Goal: Task Accomplishment & Management: Use online tool/utility

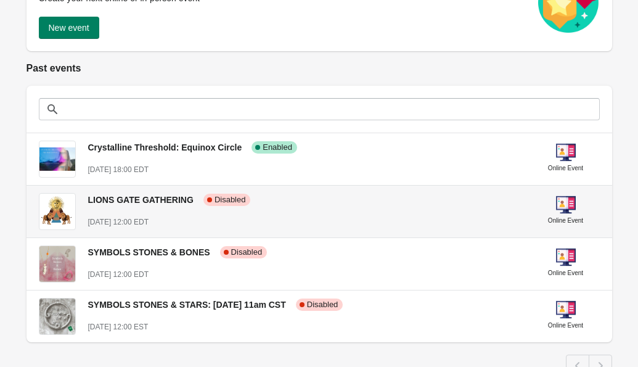
scroll to position [199, 0]
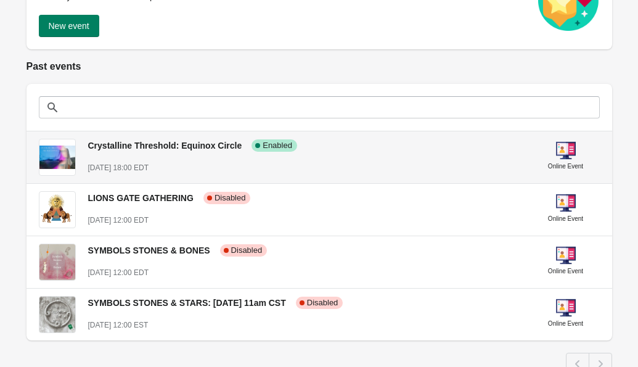
click at [244, 167] on div "[DATE] 18:00 EDT" at bounding box center [305, 168] width 434 height 12
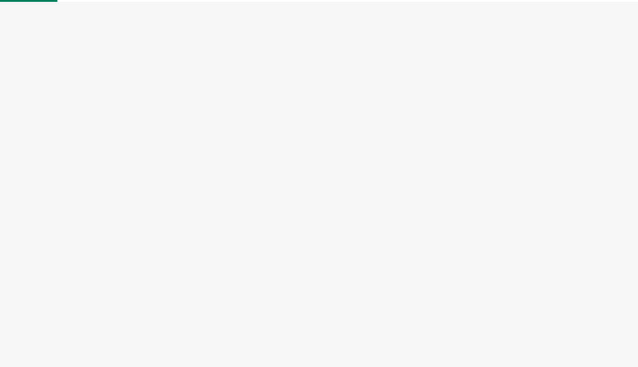
select select "US"
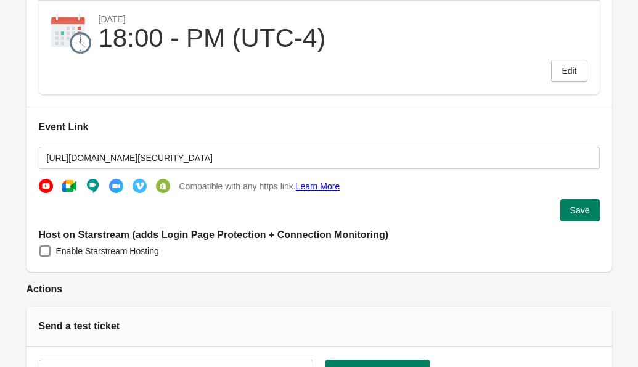
scroll to position [240, 0]
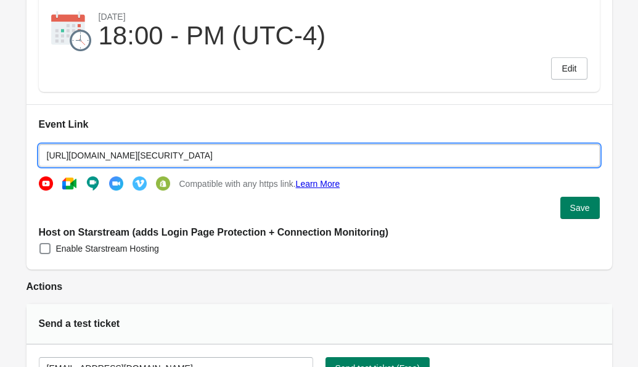
click at [356, 160] on input "[URL][DOMAIN_NAME][SECURITY_DATA]" at bounding box center [319, 155] width 561 height 22
drag, startPoint x: 423, startPoint y: 152, endPoint x: -9, endPoint y: 150, distance: 431.6
paste input "rec/share/bWUL0pzX_QaW6tzMHtjyq0GzTKJgWDShoImMsBZq3TH27gSe3iptMAoA-EUPfv-G.6XQg…"
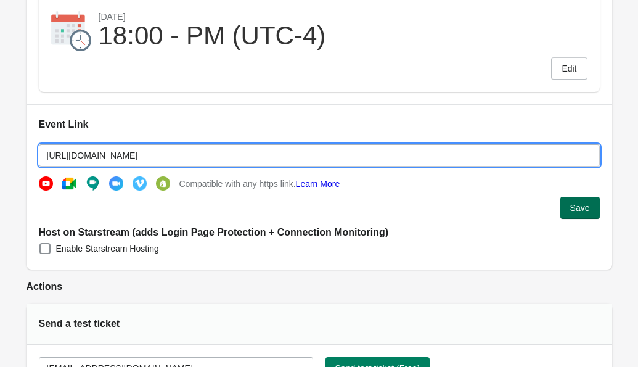
type input "[URL][DOMAIN_NAME]"
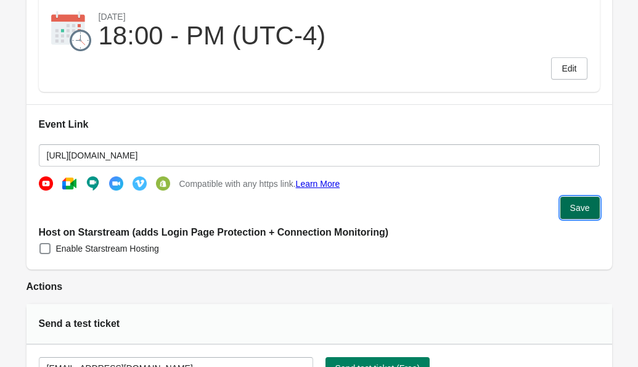
scroll to position [0, 0]
click at [574, 207] on span "Save" at bounding box center [580, 208] width 20 height 10
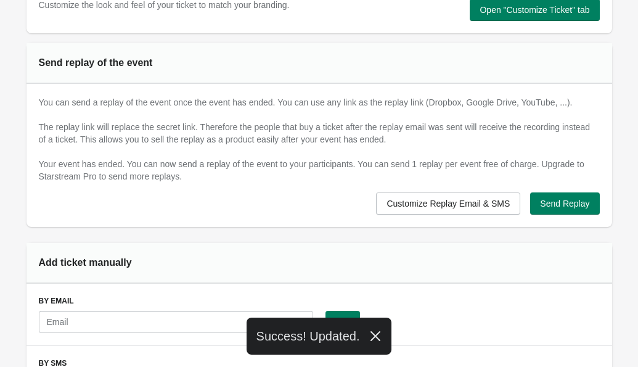
scroll to position [728, 0]
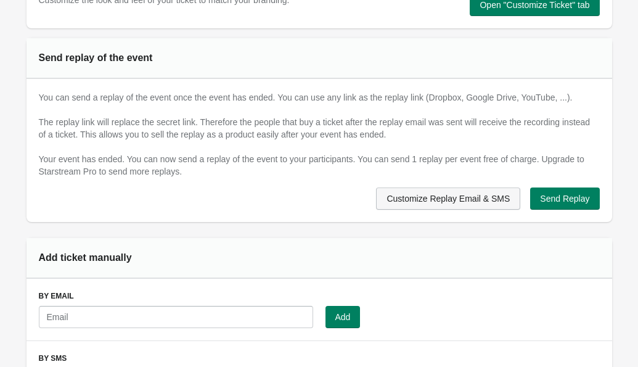
click at [415, 202] on span "Customize Replay Email & SMS" at bounding box center [448, 199] width 123 height 10
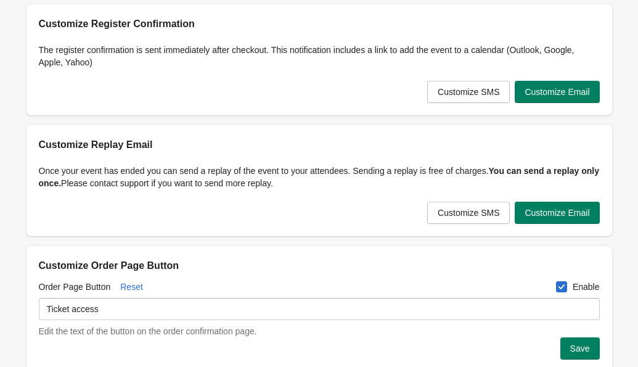
scroll to position [250, 0]
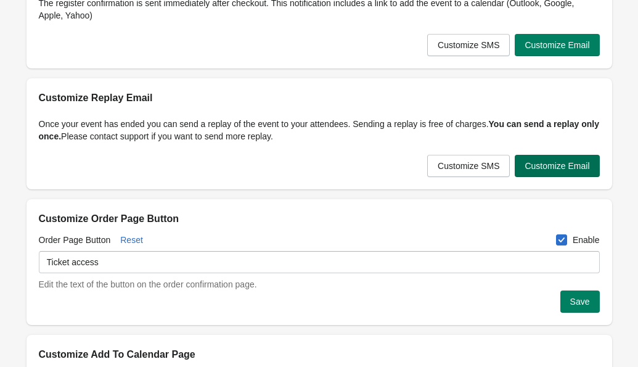
click at [548, 168] on span "Customize Email" at bounding box center [557, 166] width 65 height 10
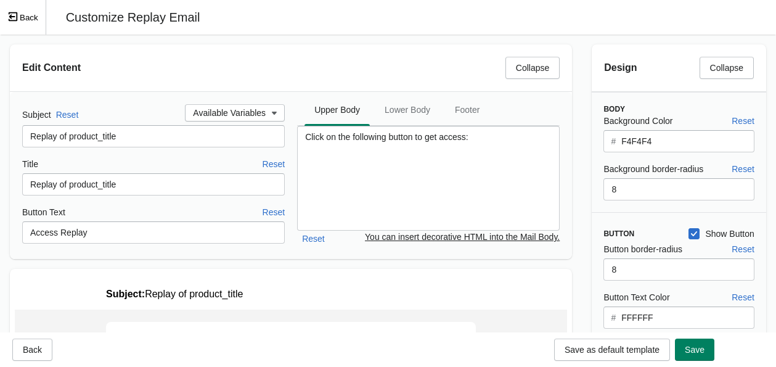
scroll to position [0, 0]
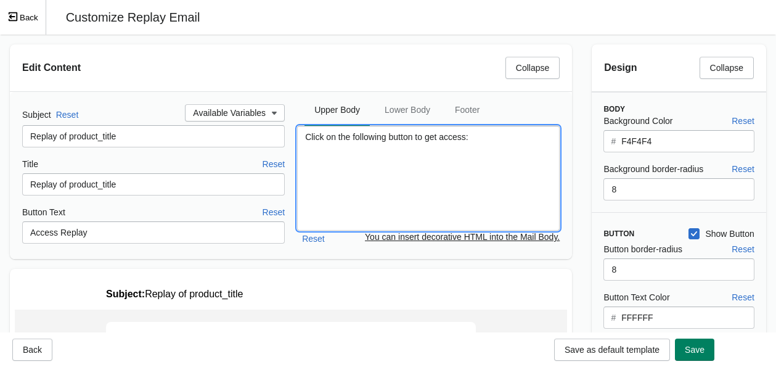
click at [448, 147] on textarea "Click on the following button to get access:" at bounding box center [428, 178] width 263 height 105
drag, startPoint x: 497, startPoint y: 139, endPoint x: 250, endPoint y: 137, distance: 247.2
click at [250, 137] on div "Subject Reset Available Variables Replay of product_title Title Reset Replay of…" at bounding box center [291, 175] width 538 height 142
paste textarea "Lore IPSUM Dolors, Ametc adi eli seddoei tem incididu utla etd magnaa en admini…"
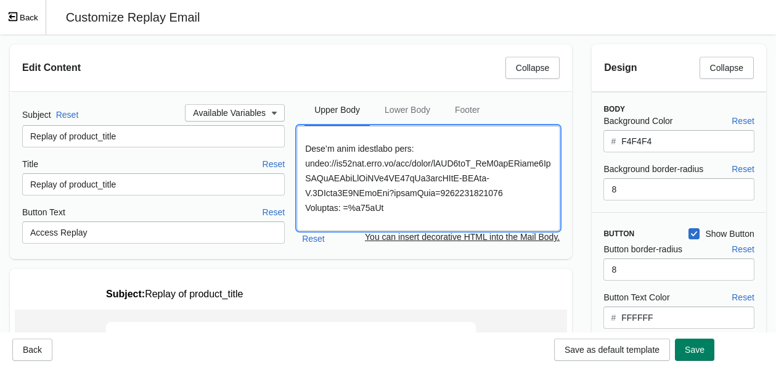
scroll to position [93, 0]
click at [543, 183] on textarea at bounding box center [428, 178] width 263 height 105
click at [505, 192] on textarea at bounding box center [428, 178] width 263 height 105
click at [512, 192] on textarea at bounding box center [428, 178] width 263 height 105
drag, startPoint x: 442, startPoint y: 149, endPoint x: 254, endPoint y: 146, distance: 188.1
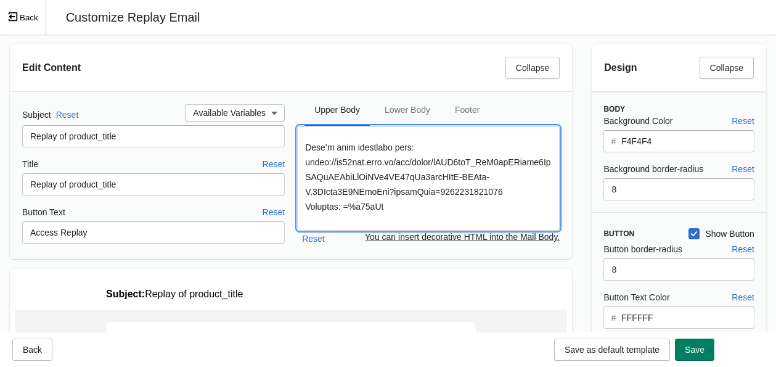
click at [254, 146] on div "Subject Reset Available Variables Replay of product_title Title Reset Replay of…" at bounding box center [291, 175] width 538 height 142
click at [545, 192] on textarea at bounding box center [428, 178] width 263 height 105
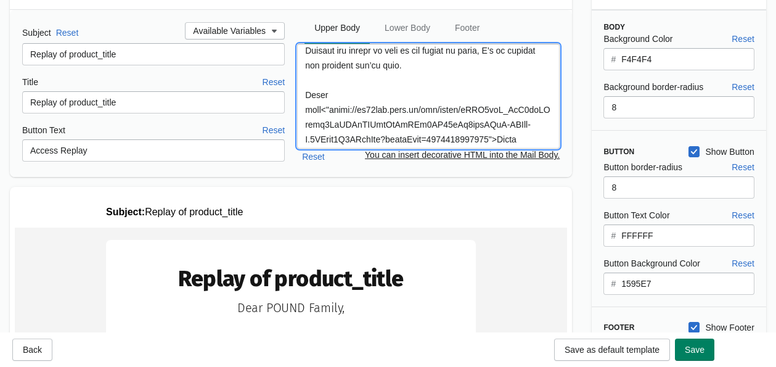
scroll to position [61, 0]
drag, startPoint x: 324, startPoint y: 112, endPoint x: 303, endPoint y: 99, distance: 24.6
click at [303, 99] on textarea at bounding box center [428, 96] width 263 height 105
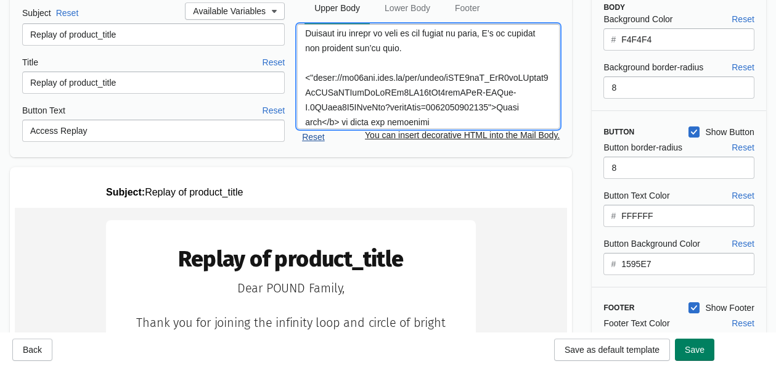
scroll to position [82, 0]
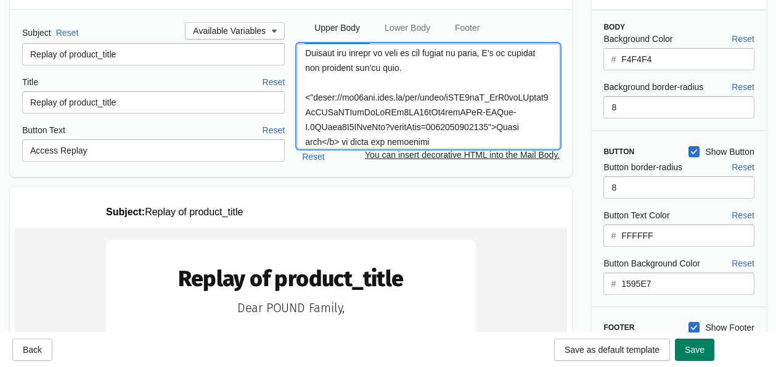
click at [490, 110] on textarea at bounding box center [428, 96] width 263 height 105
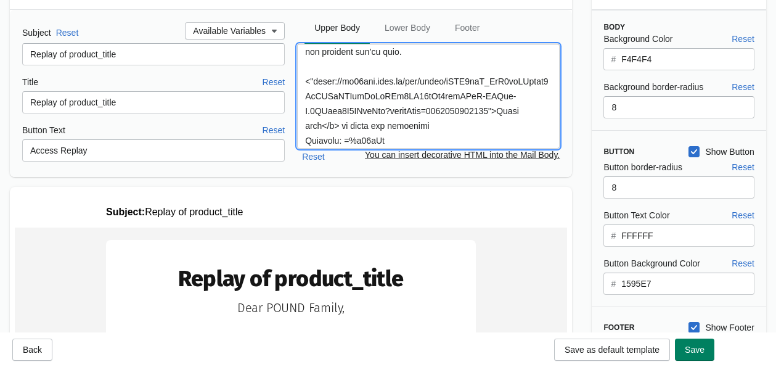
scroll to position [84, 0]
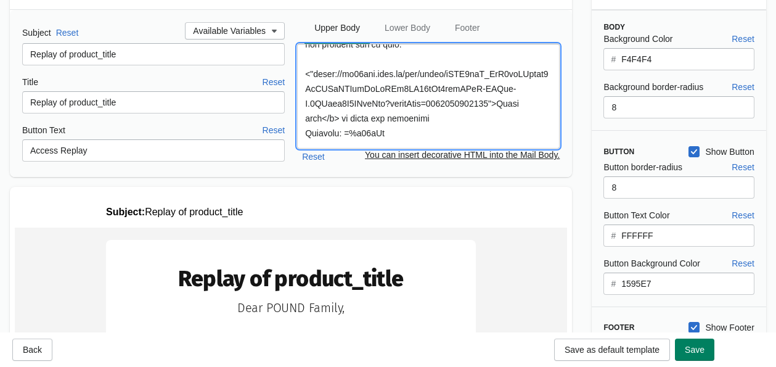
drag, startPoint x: 424, startPoint y: 134, endPoint x: 297, endPoint y: 75, distance: 140.4
click at [297, 75] on textarea at bounding box center [428, 96] width 263 height 105
paste textarea "Here’s your recording link: [URL][DOMAIN_NAME]"
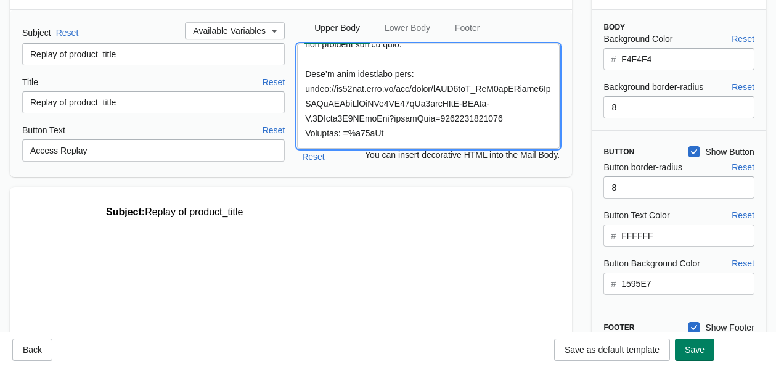
scroll to position [0, 0]
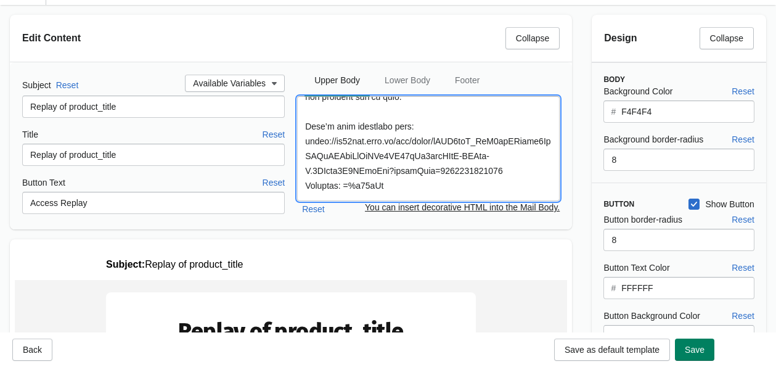
click at [306, 138] on textarea at bounding box center [428, 148] width 263 height 105
click at [537, 172] on textarea at bounding box center [428, 148] width 263 height 105
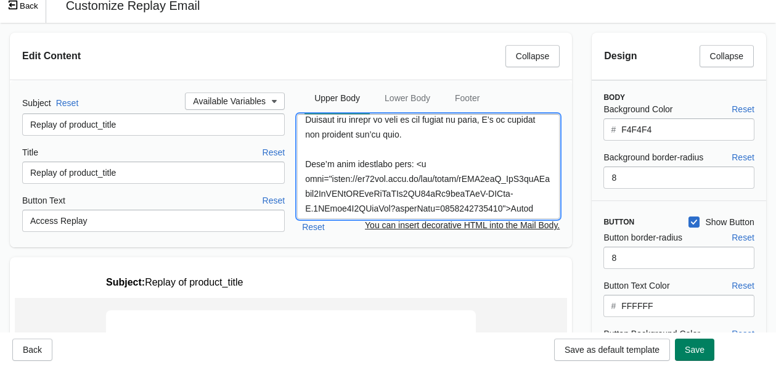
scroll to position [68, 0]
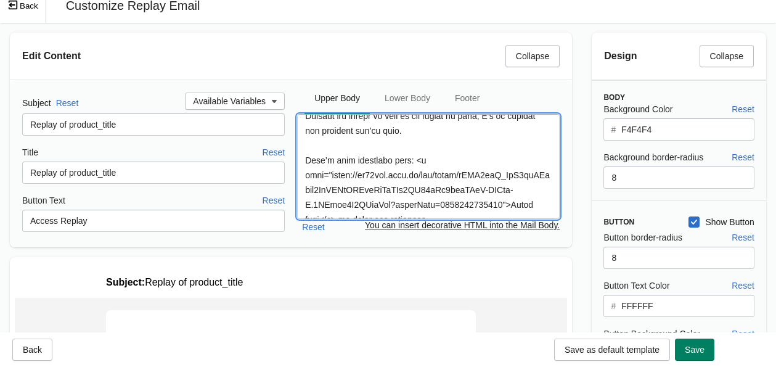
drag, startPoint x: 412, startPoint y: 162, endPoint x: 329, endPoint y: 164, distance: 83.2
click at [329, 164] on textarea at bounding box center [428, 166] width 263 height 105
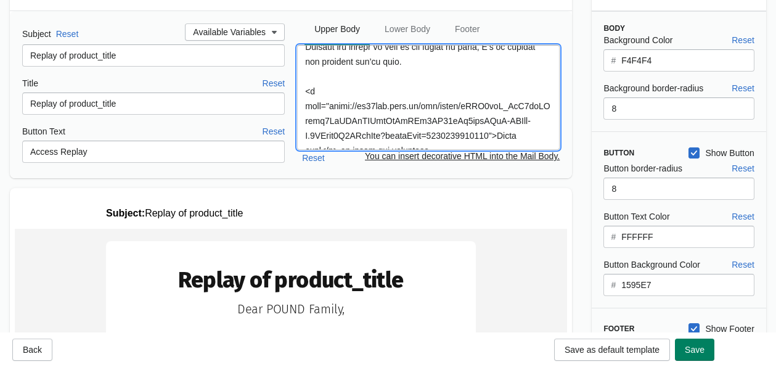
scroll to position [55, 0]
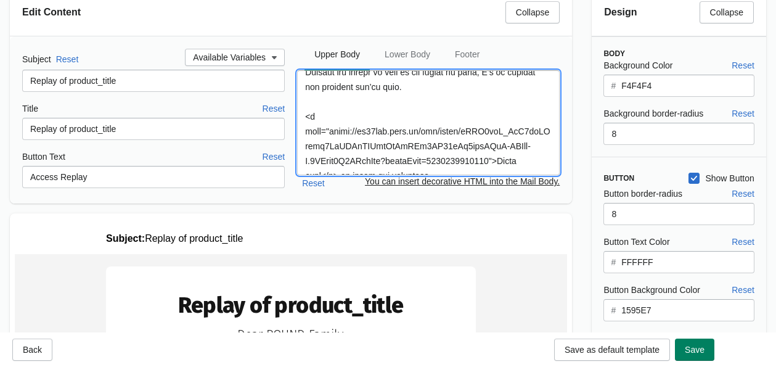
click at [369, 118] on textarea at bounding box center [428, 122] width 263 height 105
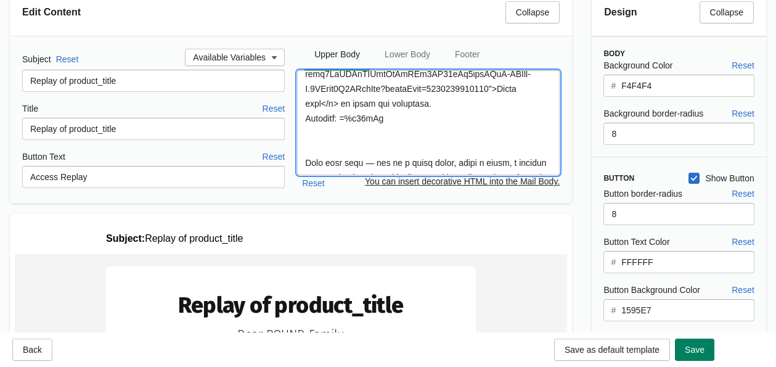
scroll to position [165, 0]
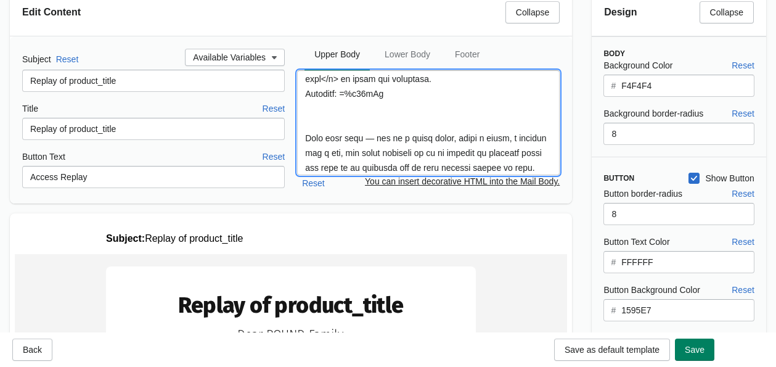
click at [366, 122] on textarea at bounding box center [428, 122] width 263 height 105
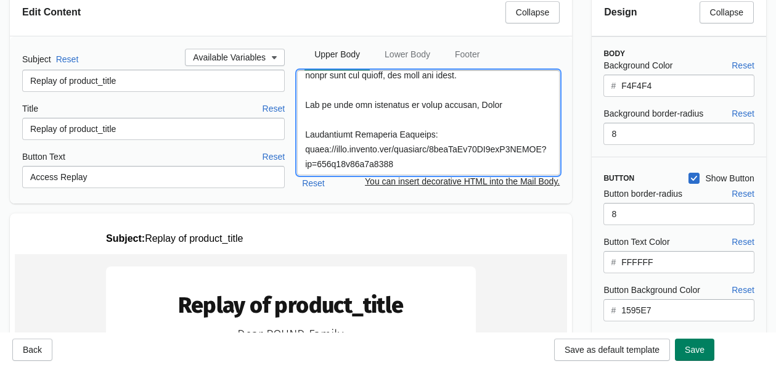
scroll to position [465, 0]
click at [306, 134] on textarea at bounding box center [428, 122] width 263 height 105
drag, startPoint x: 453, startPoint y: 131, endPoint x: 335, endPoint y: 129, distance: 117.8
click at [335, 129] on textarea at bounding box center [428, 122] width 263 height 105
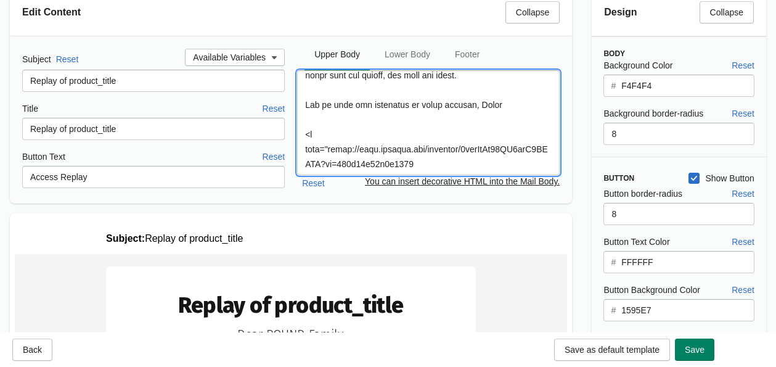
click at [445, 162] on textarea at bounding box center [428, 122] width 263 height 105
paste textarea "Crystalline Threshold Playlist:"
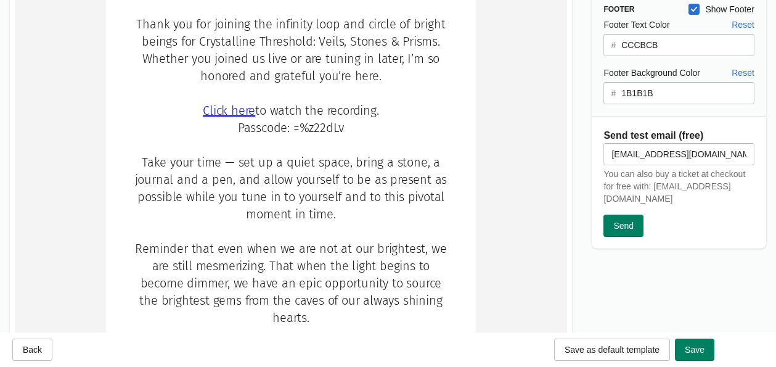
type textarea "Lore IPSUM Dolors, Ametc adi eli seddoei tem incididu utla etd magnaa en admini…"
drag, startPoint x: 741, startPoint y: 66, endPoint x: 543, endPoint y: 124, distance: 206.2
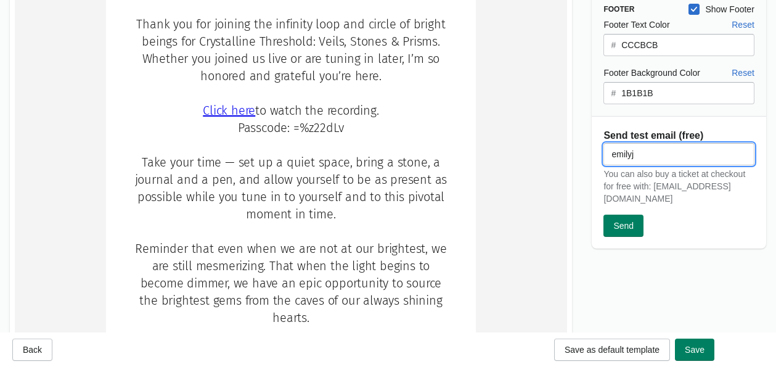
type input "[EMAIL_ADDRESS][DOMAIN_NAME]"
click at [623, 226] on span "Send" at bounding box center [623, 226] width 20 height 10
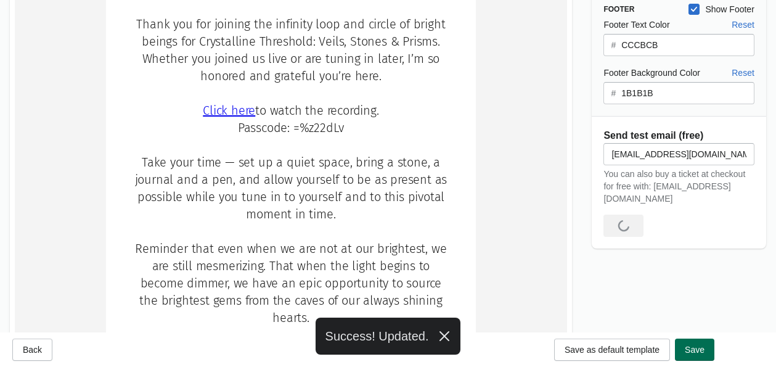
click at [637, 350] on span "Save" at bounding box center [695, 350] width 20 height 10
click at [637, 353] on span "Save" at bounding box center [695, 350] width 20 height 10
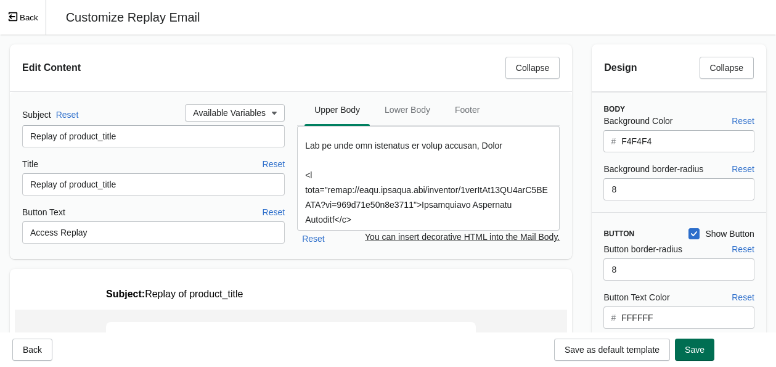
click at [637, 352] on span "Save" at bounding box center [695, 350] width 20 height 10
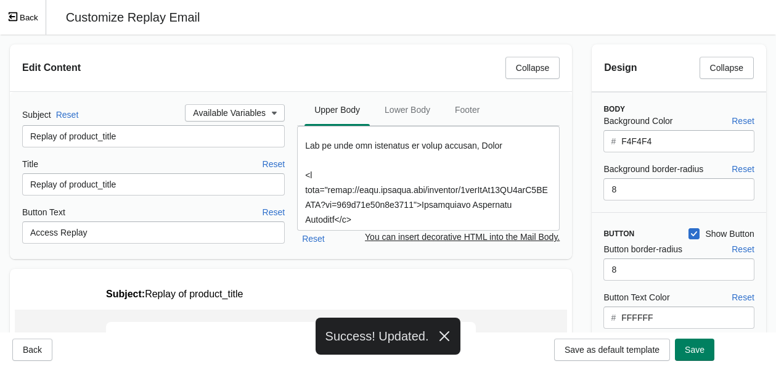
click at [30, 17] on button "Back" at bounding box center [23, 17] width 46 height 35
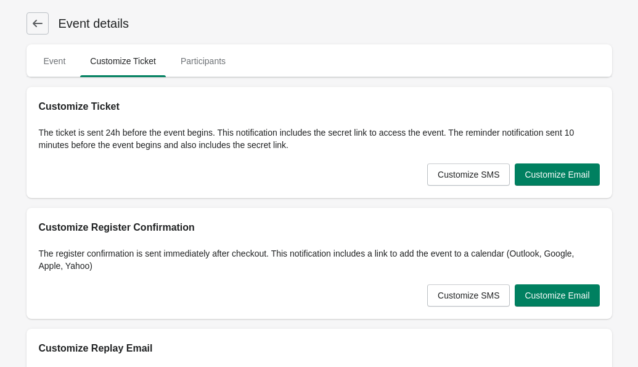
click at [35, 18] on icon at bounding box center [37, 23] width 12 height 12
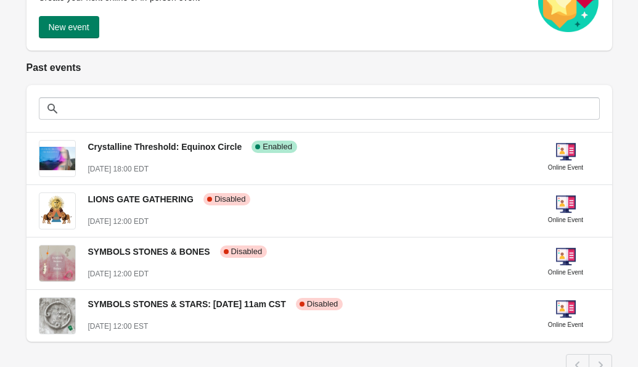
scroll to position [235, 0]
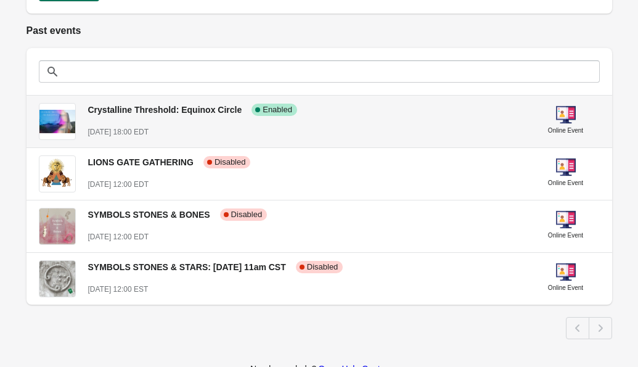
click at [159, 118] on div "Crystalline Threshold: Equinox Circle Success Complete Enabled [DATE] 18:00 EDT" at bounding box center [305, 115] width 434 height 45
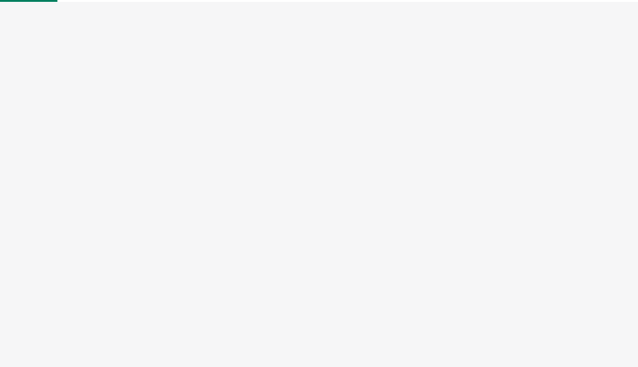
select select "US"
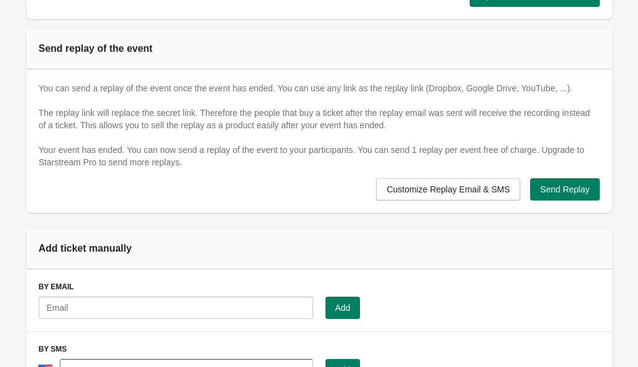
scroll to position [729, 0]
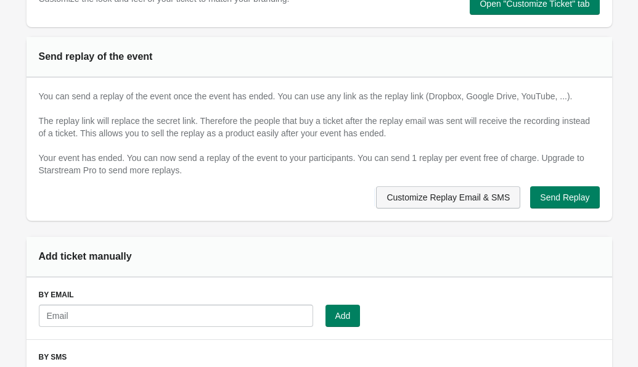
click at [432, 199] on span "Customize Replay Email & SMS" at bounding box center [448, 197] width 123 height 10
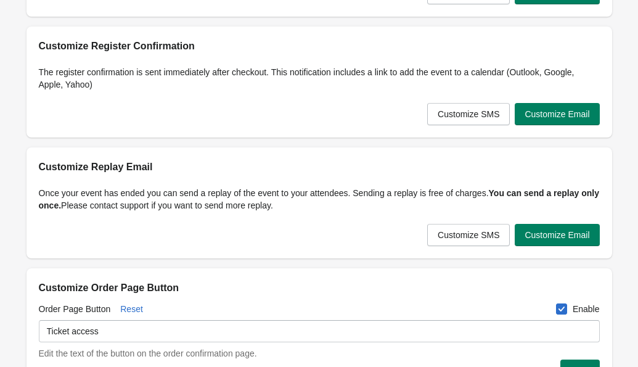
scroll to position [199, 0]
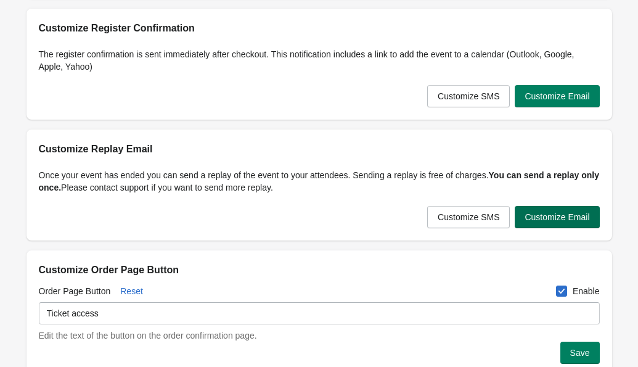
click at [533, 215] on span "Customize Email" at bounding box center [557, 217] width 65 height 10
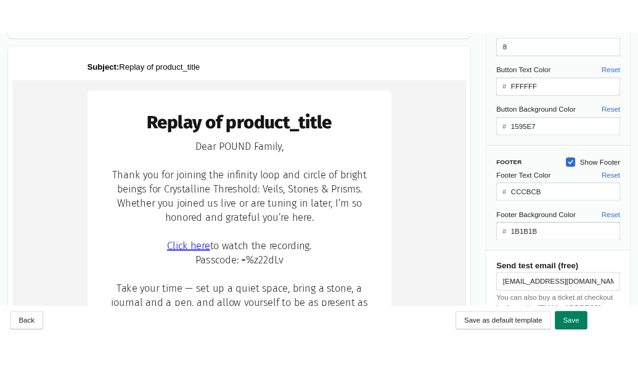
scroll to position [0, 0]
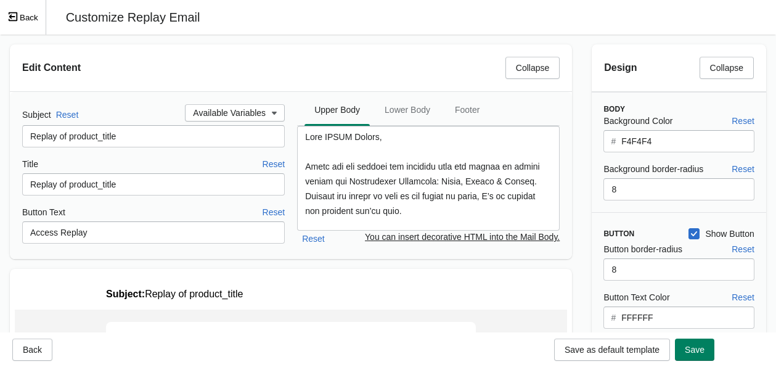
click at [33, 21] on button "Back" at bounding box center [23, 17] width 46 height 35
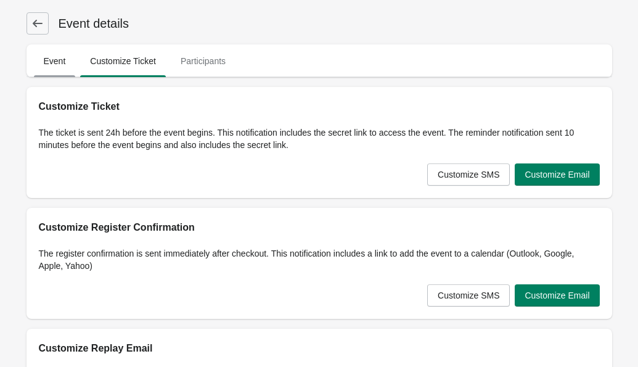
click at [70, 67] on span "Event" at bounding box center [55, 61] width 42 height 22
select select "US"
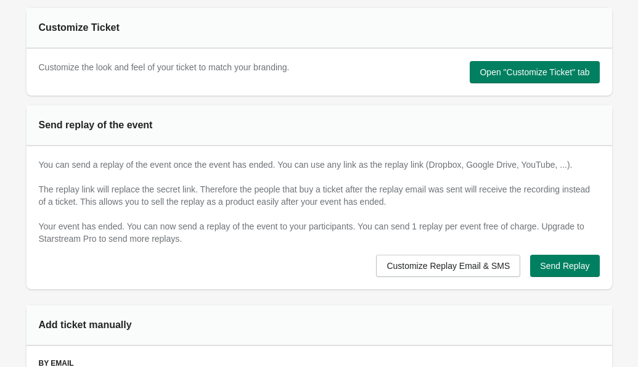
scroll to position [680, 0]
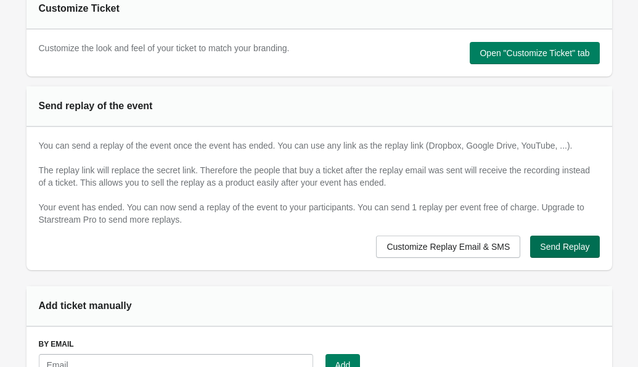
click at [573, 253] on button "Send Replay" at bounding box center [564, 247] width 69 height 22
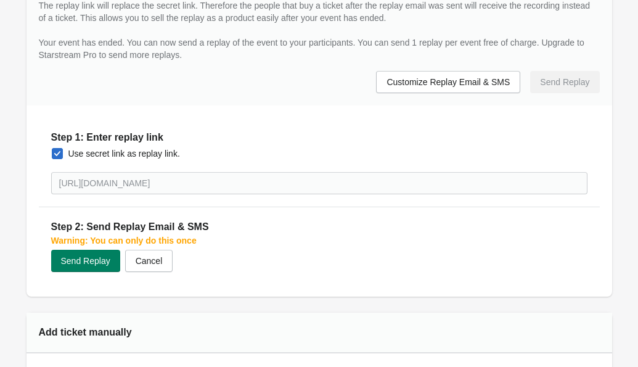
scroll to position [870, 0]
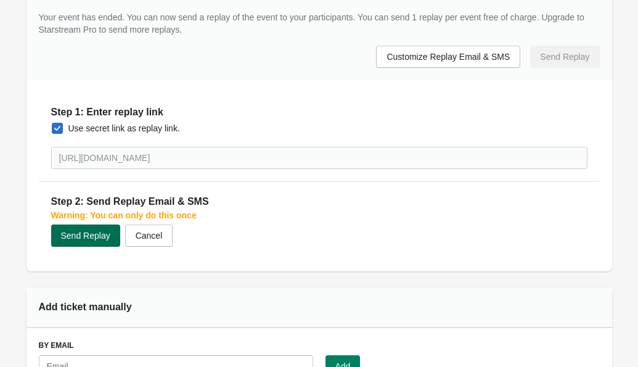
click at [101, 237] on span "Send Replay" at bounding box center [85, 236] width 49 height 10
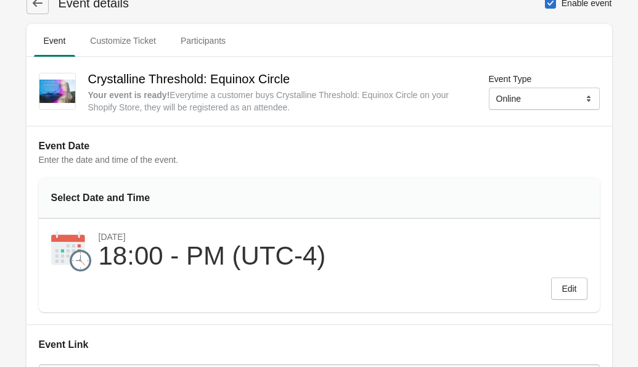
scroll to position [0, 0]
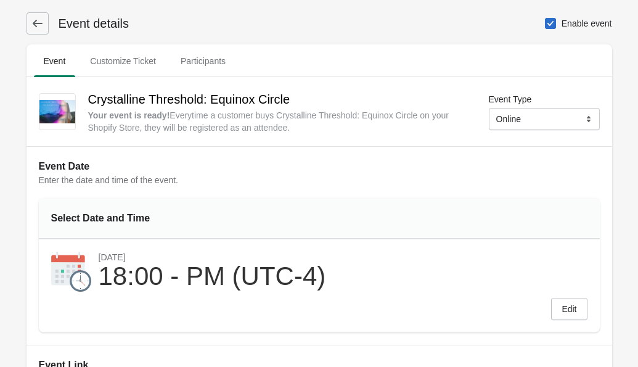
click at [551, 23] on span at bounding box center [550, 23] width 11 height 11
click at [546, 18] on input "Enable event" at bounding box center [545, 18] width 1 height 1
checkbox input "false"
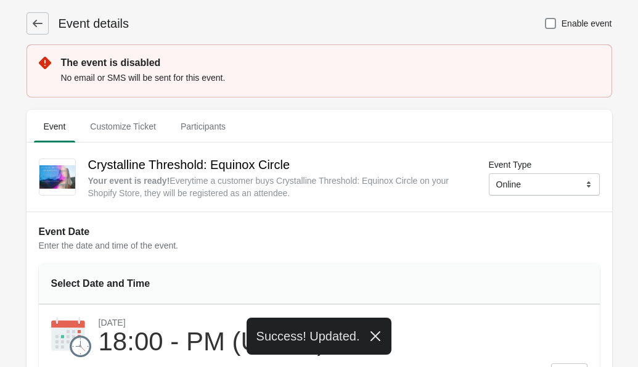
click at [35, 20] on icon at bounding box center [37, 23] width 12 height 12
